Goal: Transaction & Acquisition: Subscribe to service/newsletter

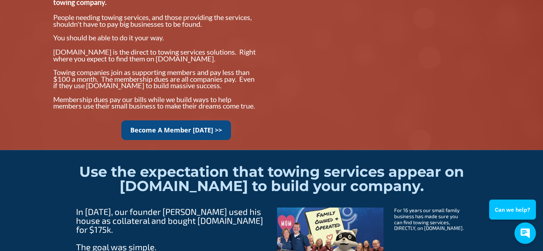
scroll to position [636, 0]
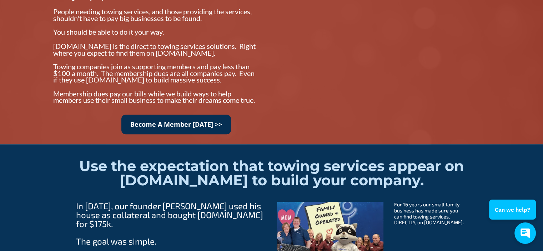
click at [175, 129] on link "Become A Member Today >>" at bounding box center [176, 125] width 110 height 20
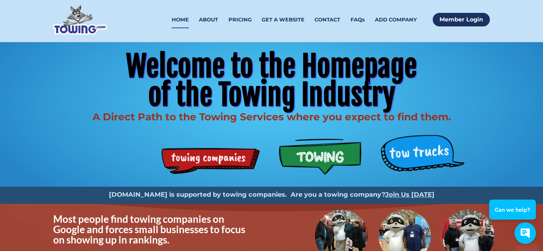
scroll to position [0, 0]
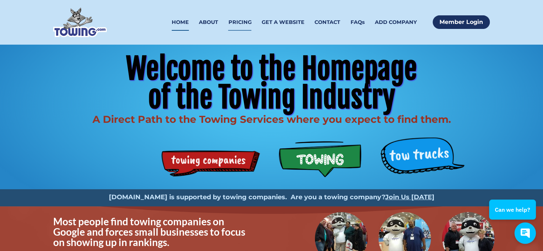
click at [246, 16] on link "PRICING" at bounding box center [239, 22] width 23 height 17
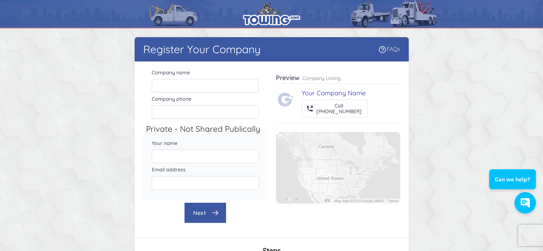
click at [387, 51] on link "FAQs" at bounding box center [389, 48] width 22 height 7
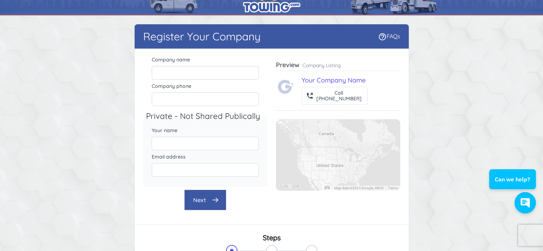
scroll to position [2, 0]
